Goal: Task Accomplishment & Management: Use online tool/utility

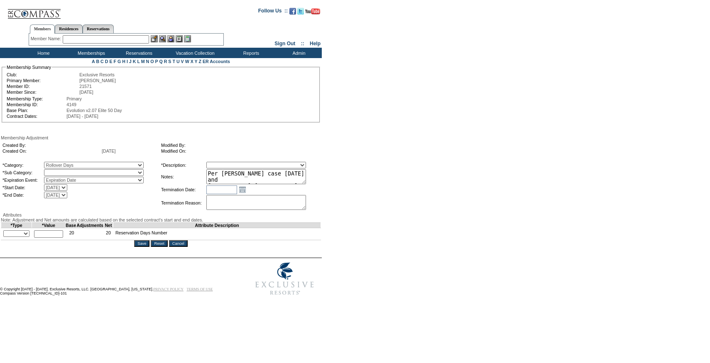
click at [76, 175] on select "Rollover Days" at bounding box center [94, 172] width 100 height 7
select select "782"
click at [61, 171] on select "Rollover Days" at bounding box center [94, 172] width 100 height 7
click at [235, 166] on select "Membership/Transfer Fee Adjustment Membership Fee Adjustment Add-On Fee Adjustm…" at bounding box center [256, 165] width 100 height 7
select select "275"
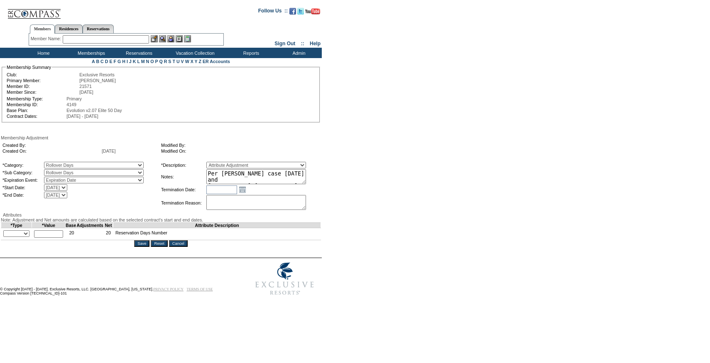
click at [222, 163] on select "Membership/Transfer Fee Adjustment Membership Fee Adjustment Add-On Fee Adjustm…" at bounding box center [256, 165] width 100 height 7
click at [10, 237] on select "+ - Override" at bounding box center [16, 233] width 26 height 7
click at [5, 237] on select "+ - Override" at bounding box center [16, 233] width 26 height 7
click at [13, 240] on td "+ - Override *" at bounding box center [16, 234] width 31 height 12
click at [15, 237] on select "+ - Override" at bounding box center [16, 233] width 26 height 7
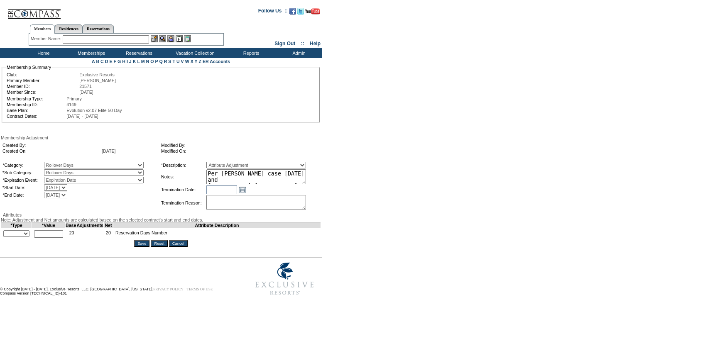
select select "1"
click at [5, 237] on select "+ - Override" at bounding box center [16, 233] width 26 height 7
click at [50, 238] on input "text" at bounding box center [48, 233] width 29 height 7
type input "10"
click at [142, 247] on td "Membership Adjustment Created By: Created On: 10/1/2025 Modified By: Modified O…" at bounding box center [161, 191] width 320 height 112
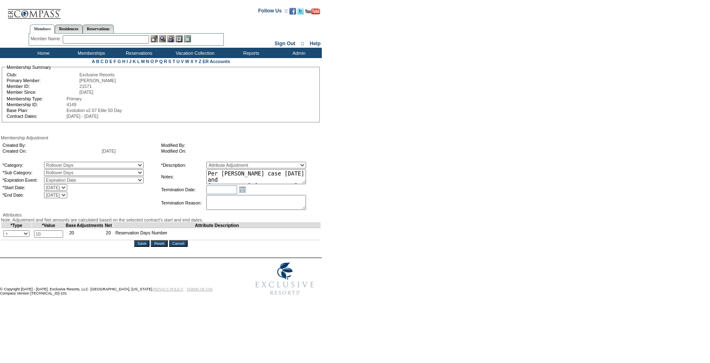
click at [142, 247] on input "Save" at bounding box center [141, 243] width 15 height 7
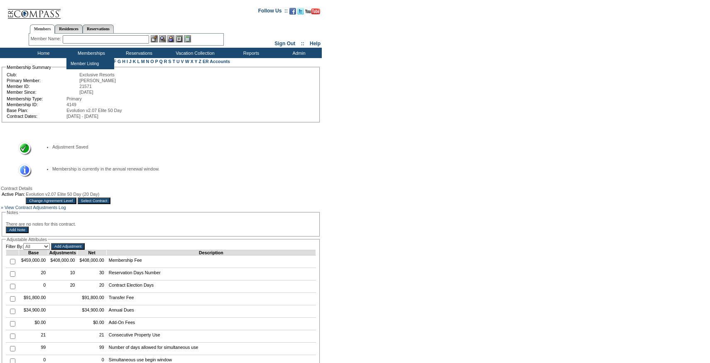
click at [109, 42] on input "text" at bounding box center [106, 39] width 86 height 8
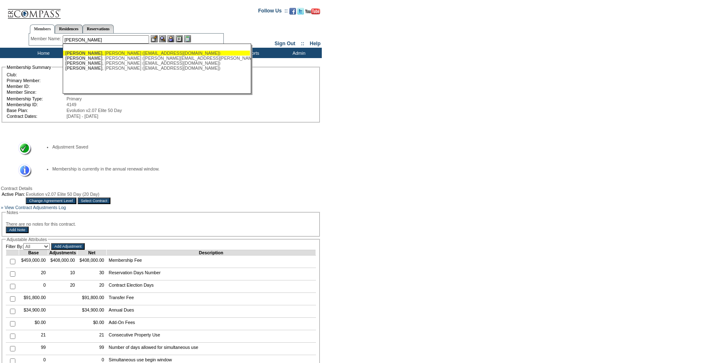
click at [111, 52] on div "[PERSON_NAME] ([EMAIL_ADDRESS][DOMAIN_NAME])" at bounding box center [156, 53] width 183 height 5
type input "[PERSON_NAME] ([EMAIL_ADDRESS][DOMAIN_NAME])"
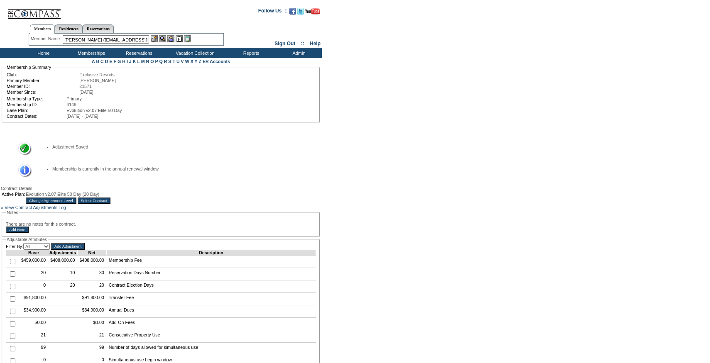
click at [171, 38] on img at bounding box center [170, 38] width 7 height 7
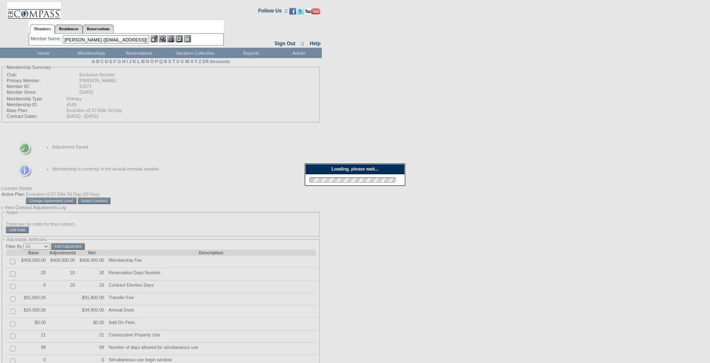
click at [153, 38] on img at bounding box center [154, 38] width 7 height 7
